Goal: Information Seeking & Learning: Learn about a topic

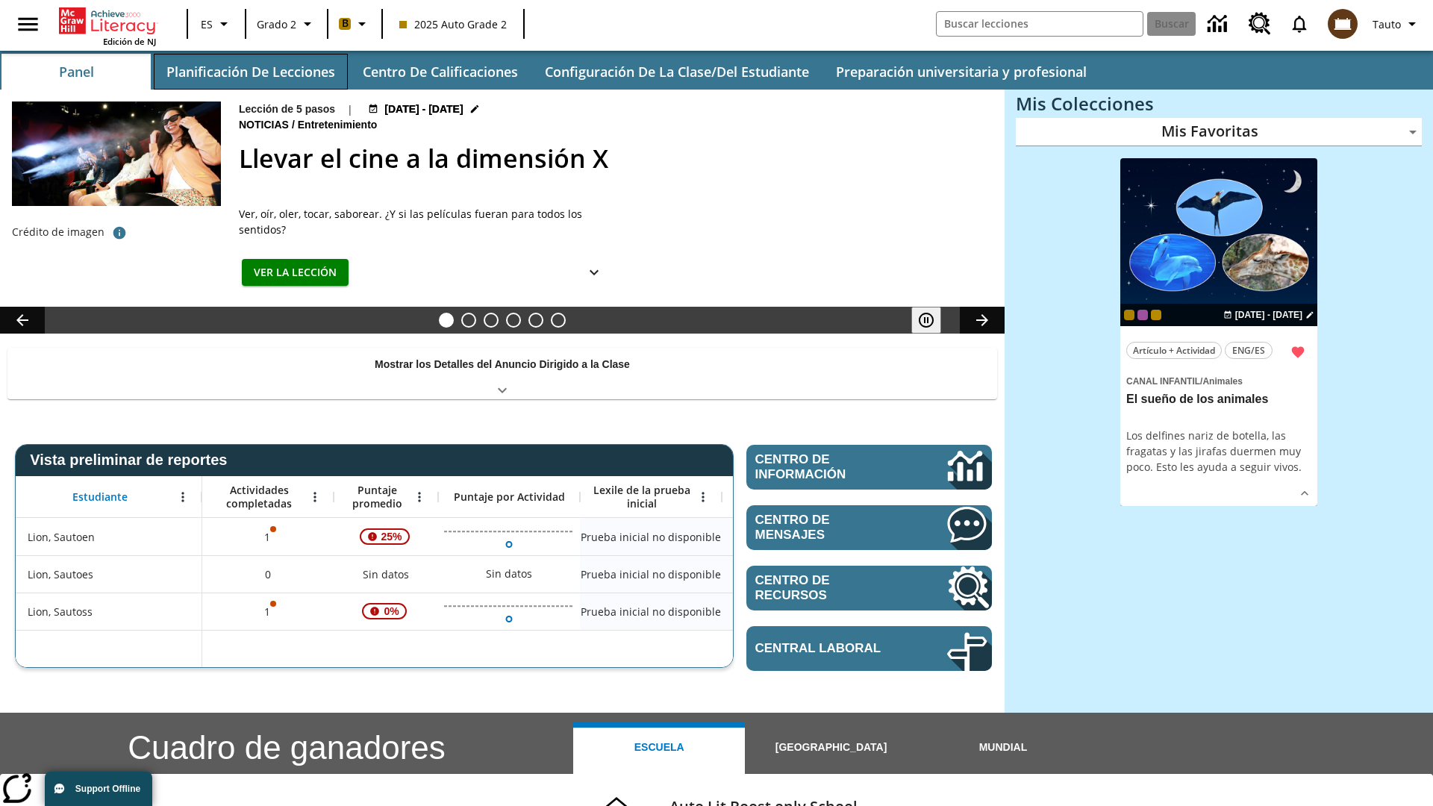
click at [250, 72] on button "Planificación de lecciones" at bounding box center [251, 72] width 194 height 36
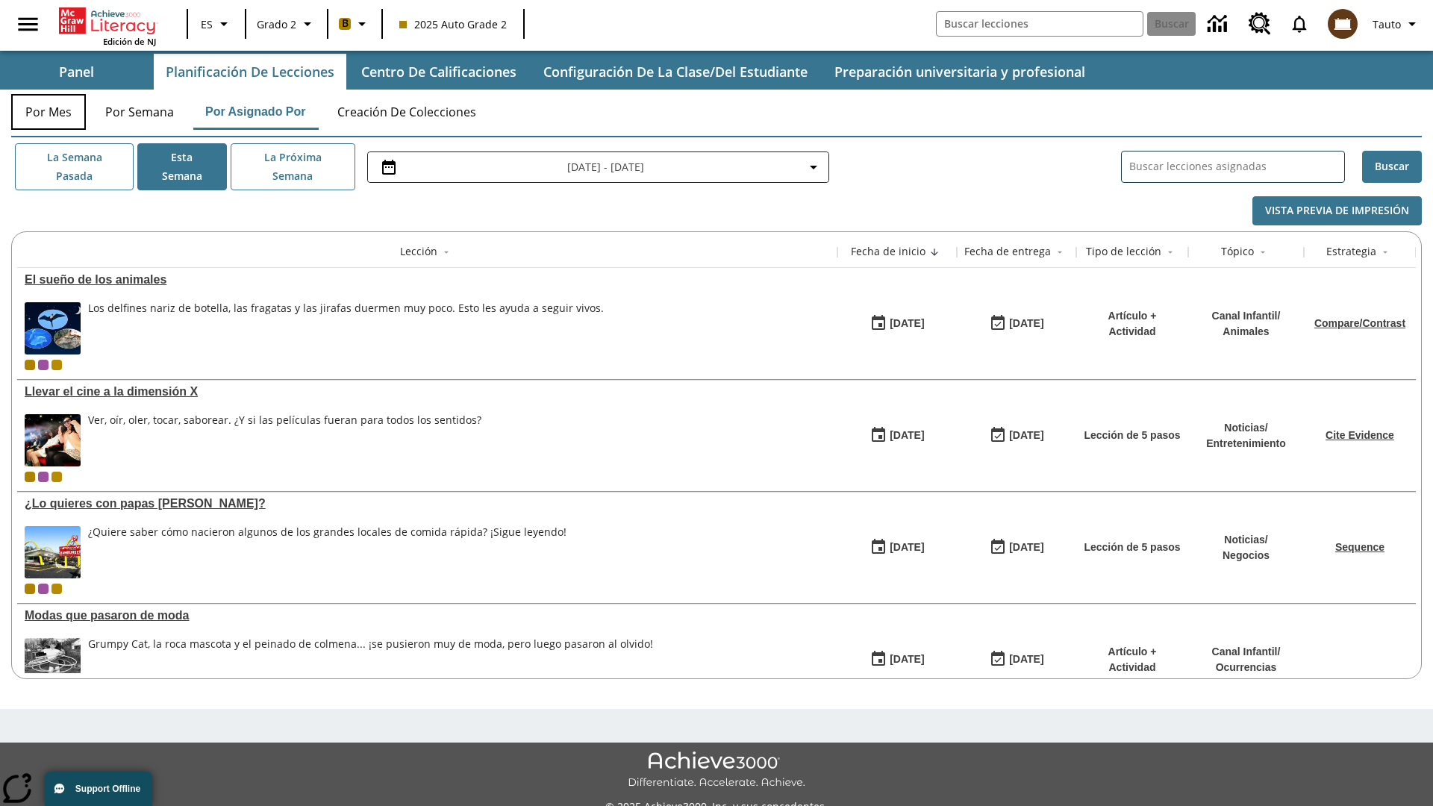
click at [49, 112] on button "Por mes" at bounding box center [48, 112] width 75 height 36
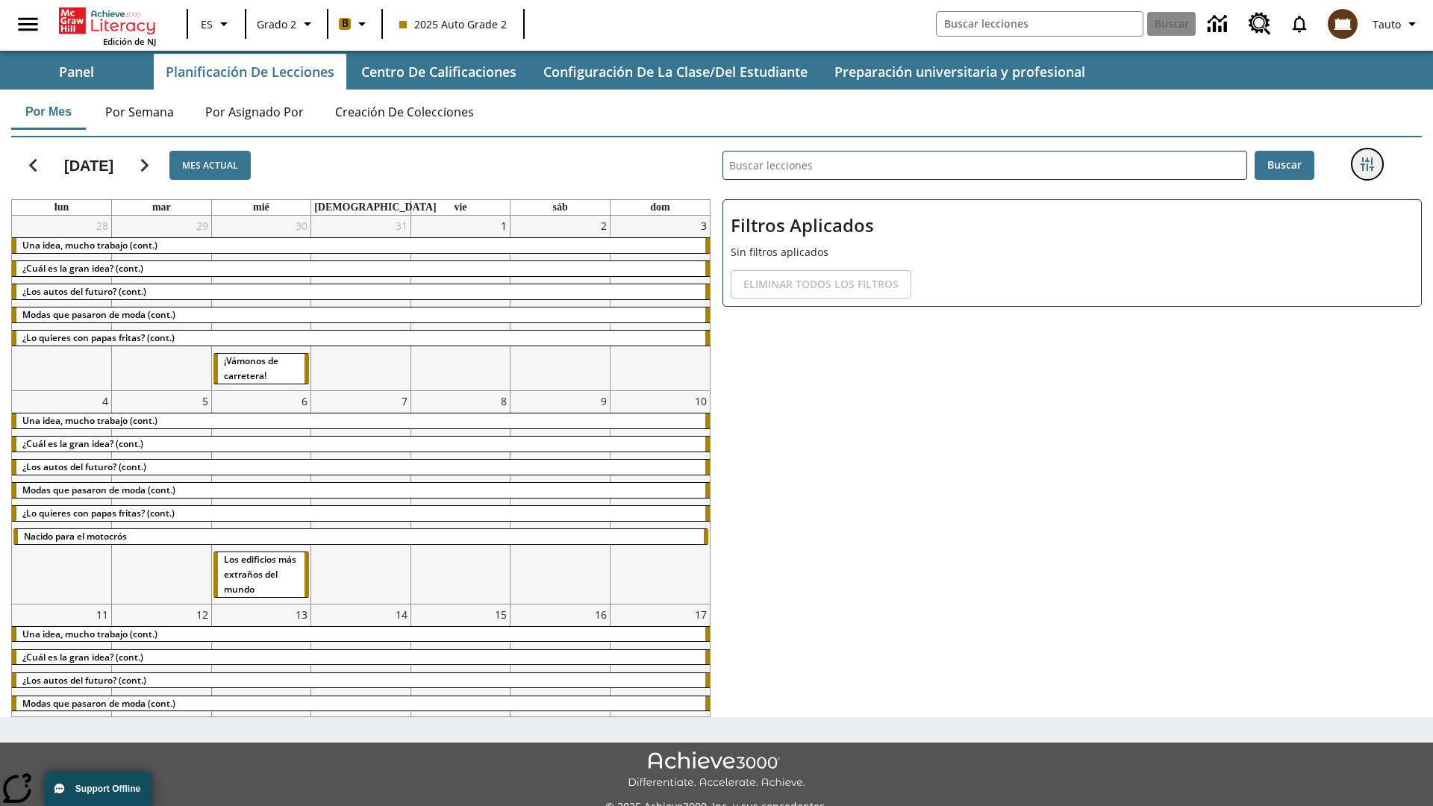
click at [1367, 164] on icon "Menú lateral de filtros" at bounding box center [1367, 164] width 13 height 13
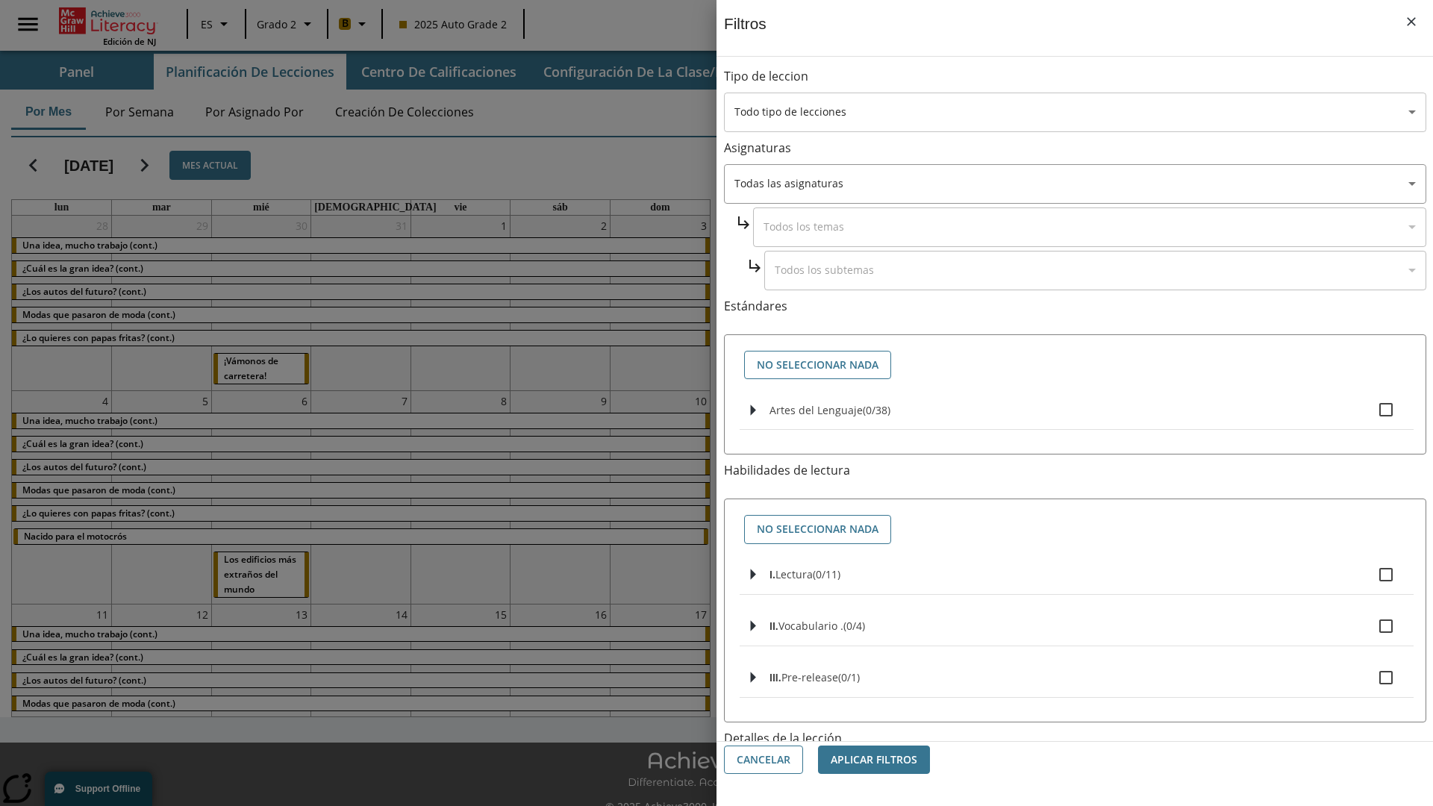
click at [1075, 112] on body "Saltar al contenido principal Edición de NJ ES Grado 2 B 2025 Auto Grade 2 Busc…" at bounding box center [716, 419] width 1433 height 839
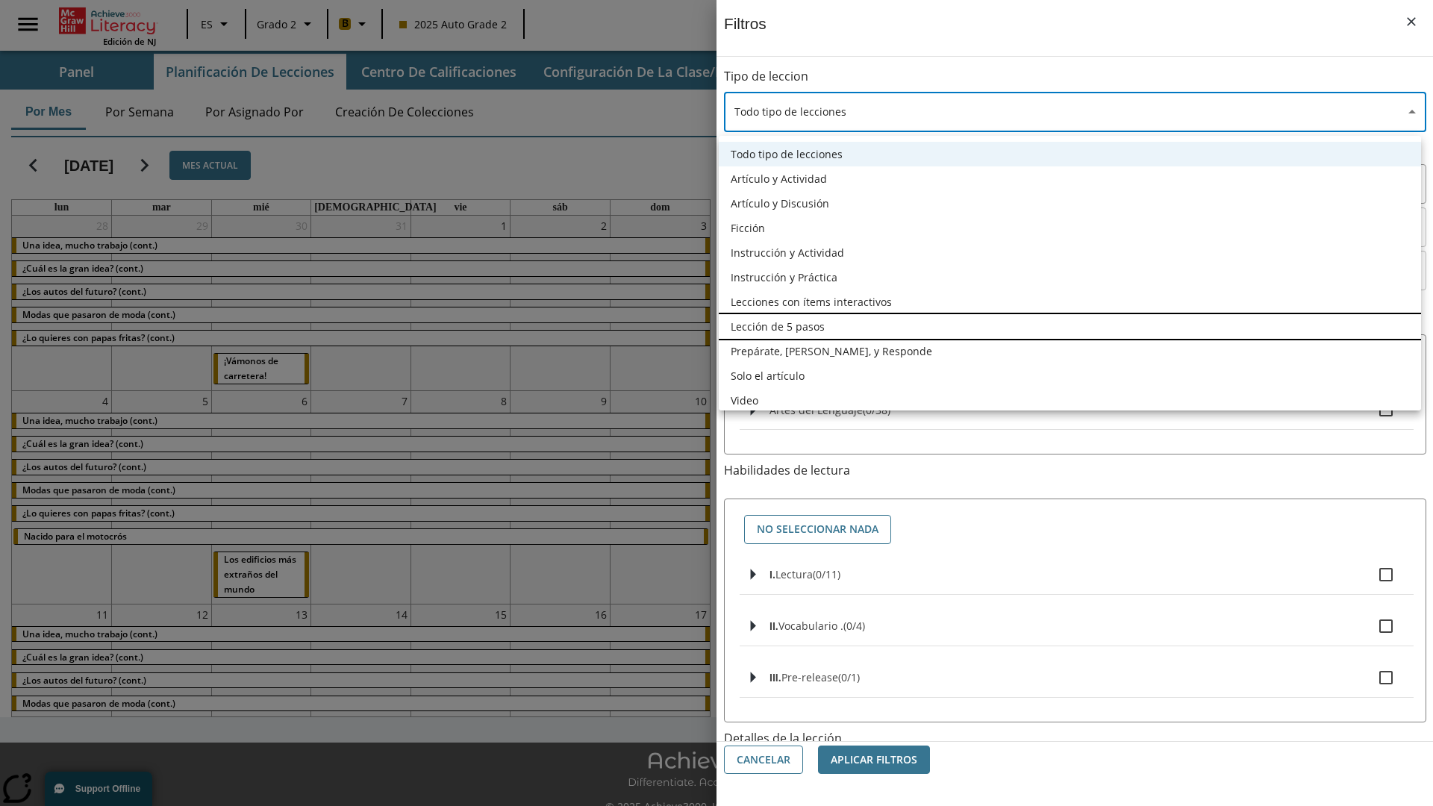
click at [1070, 326] on li "Lección de 5 pasos" at bounding box center [1070, 326] width 703 height 25
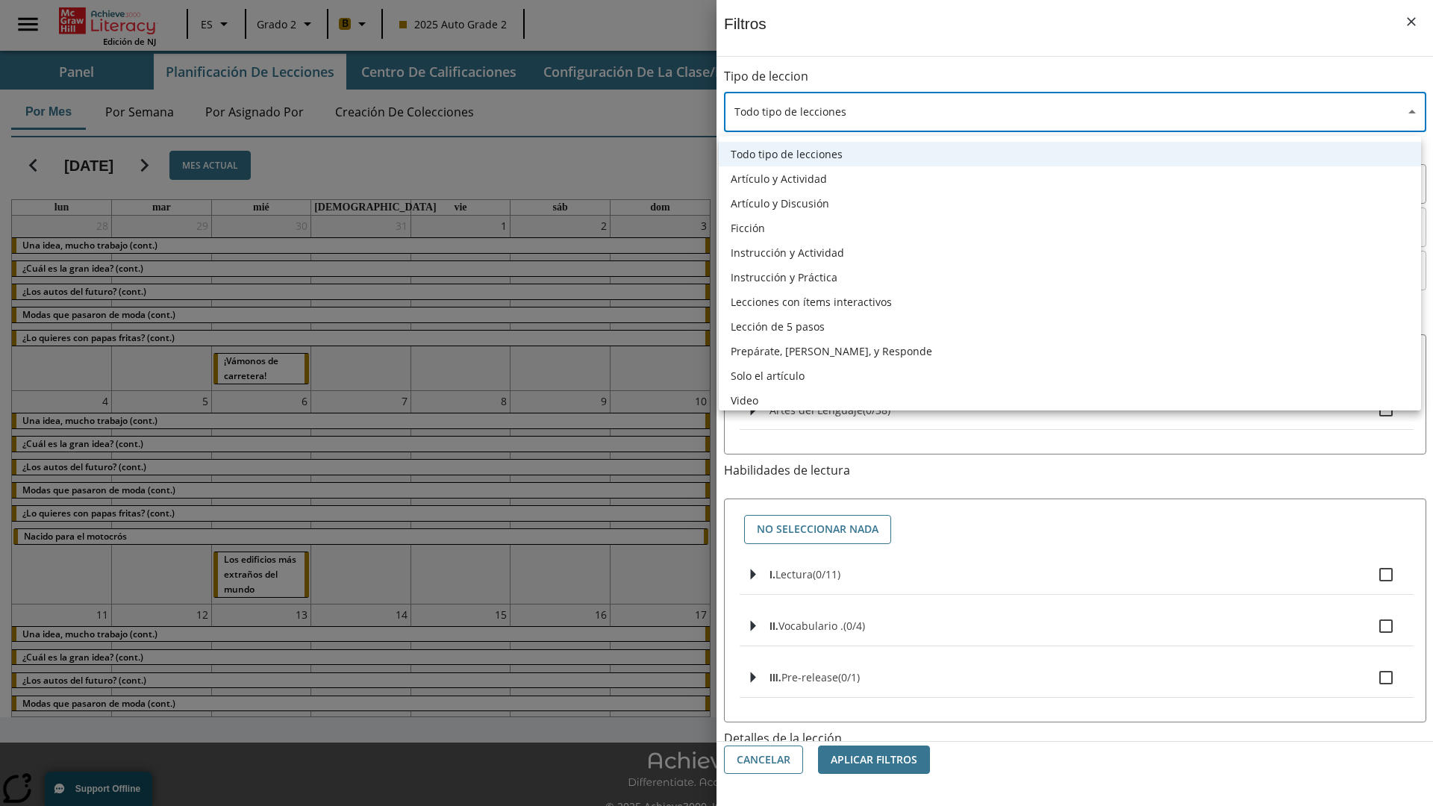
type input "1"
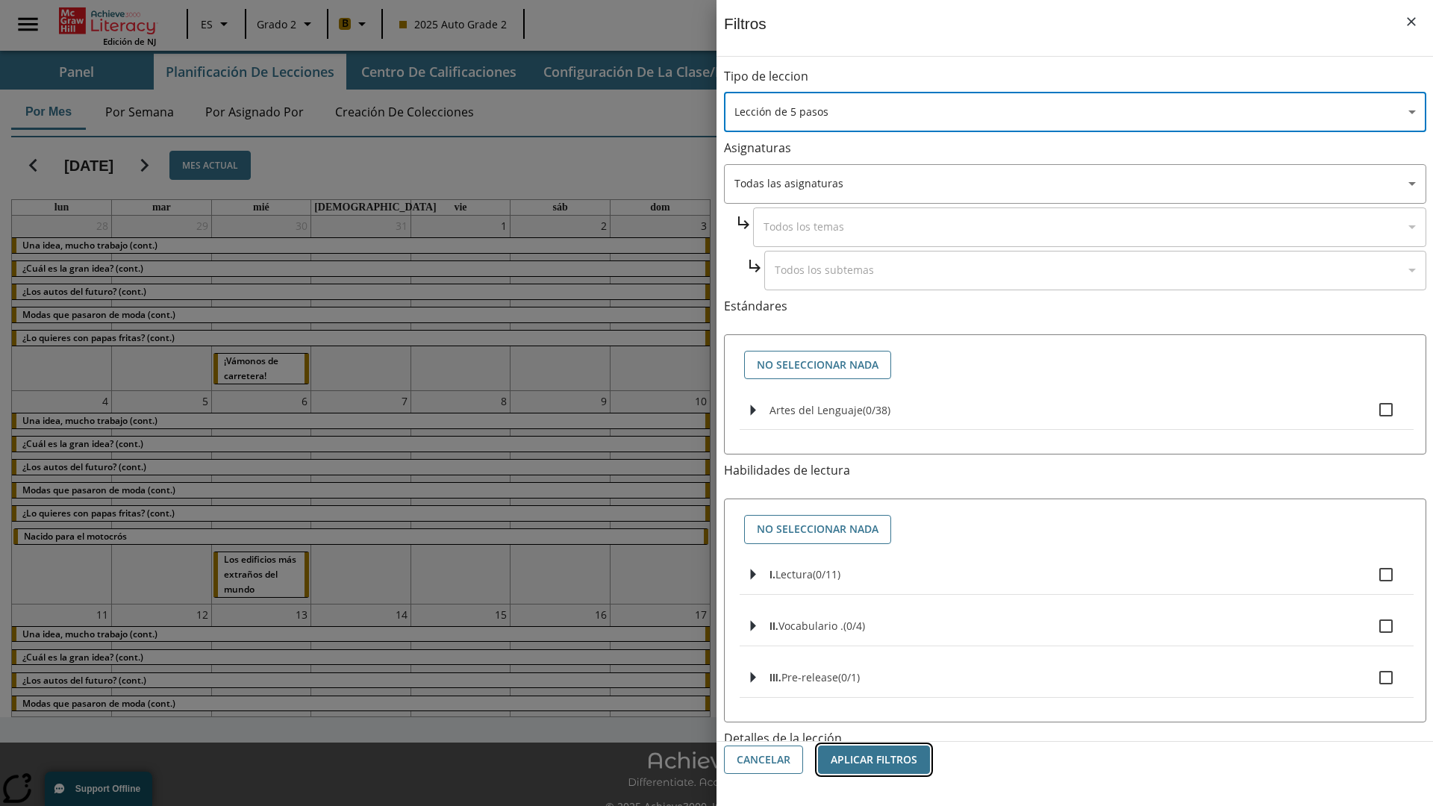
click at [874, 760] on button "Aplicar Filtros" at bounding box center [874, 760] width 112 height 29
click at [912, 270] on button "Eliminar todos los filtros" at bounding box center [821, 284] width 181 height 29
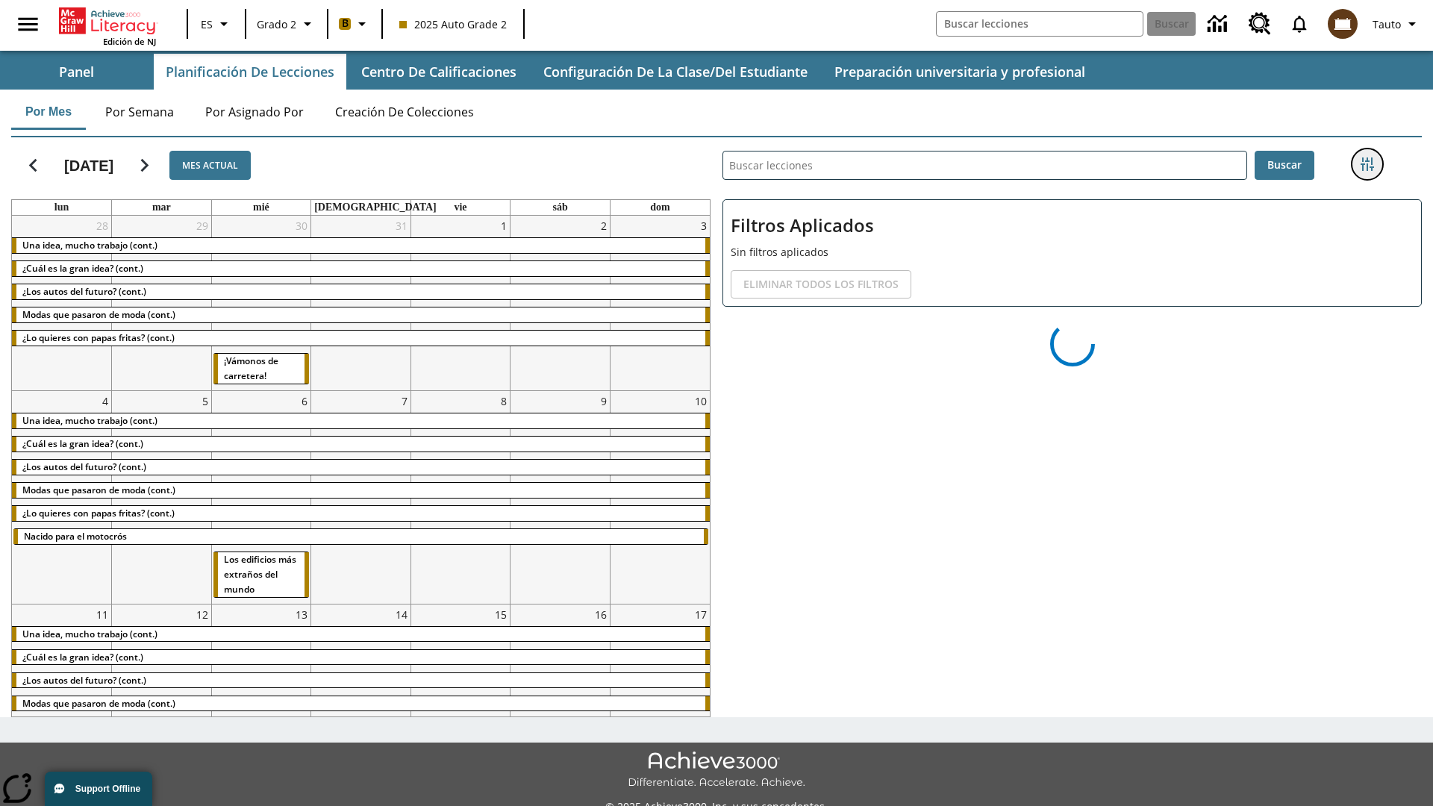
click at [1367, 164] on icon "Menú lateral de filtros" at bounding box center [1367, 164] width 13 height 13
